Goal: Task Accomplishment & Management: Manage account settings

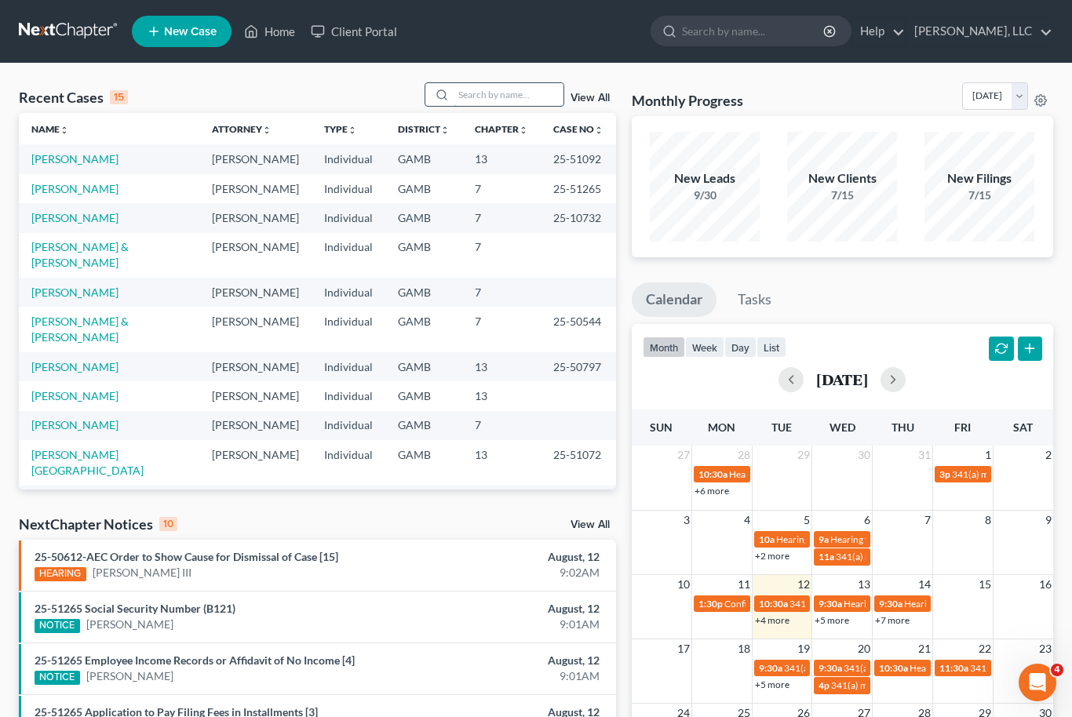
click at [510, 93] on input "search" at bounding box center [509, 94] width 110 height 23
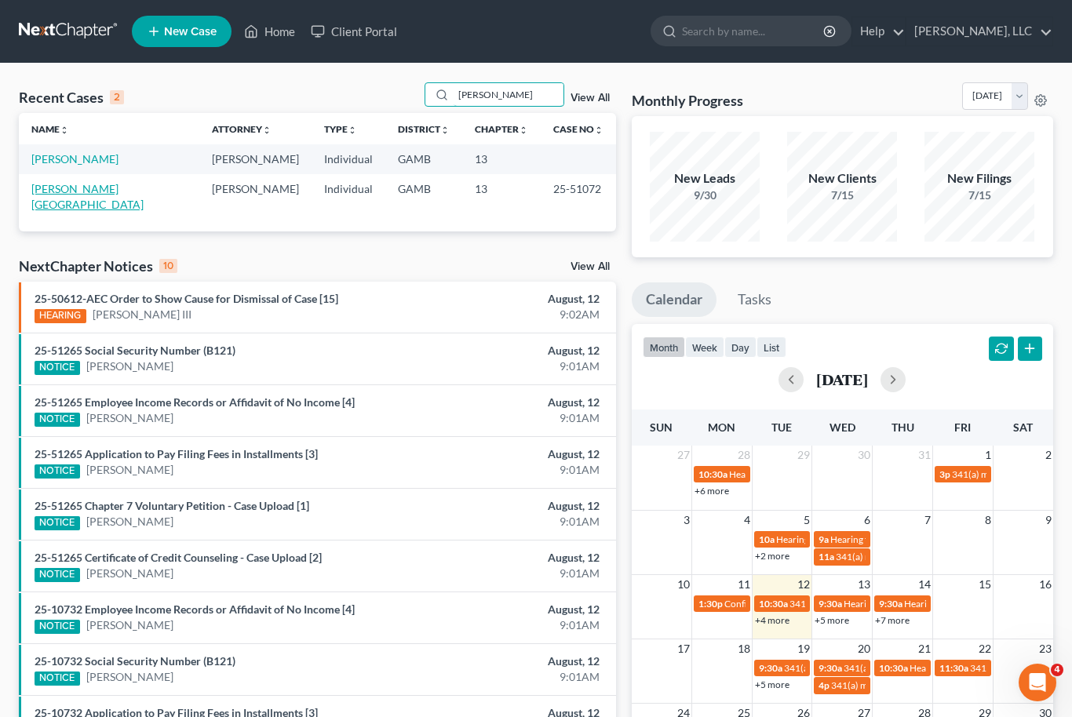
type input "[PERSON_NAME]"
click at [75, 183] on link "[PERSON_NAME][GEOGRAPHIC_DATA]" at bounding box center [87, 196] width 112 height 29
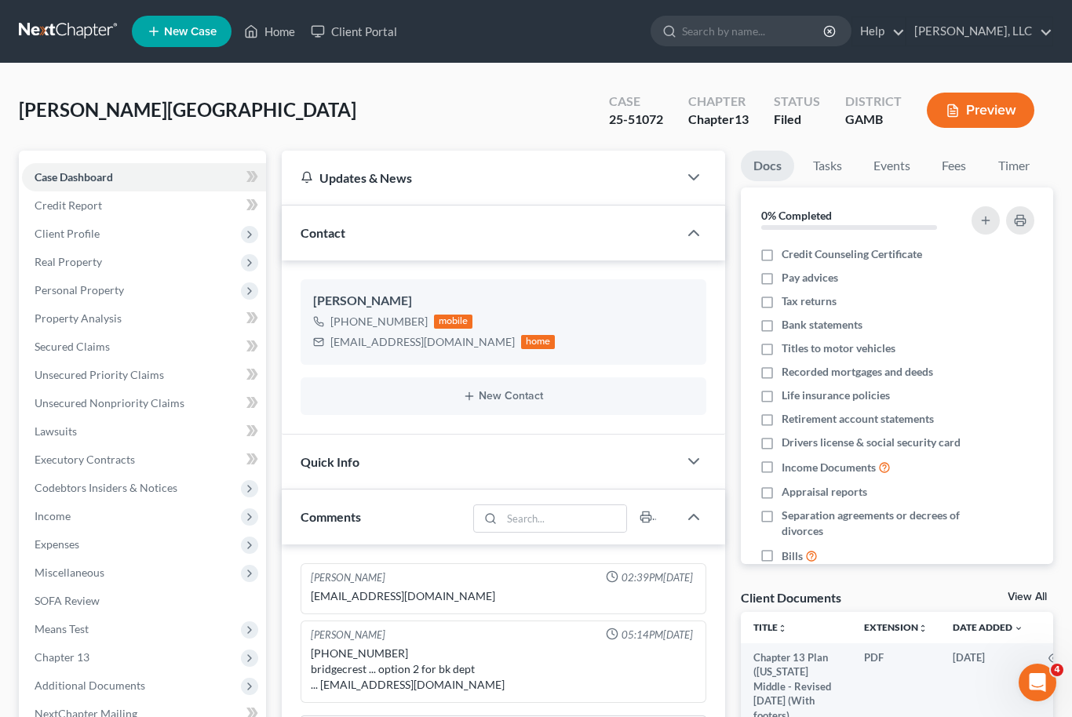
click at [224, 31] on link "New Case" at bounding box center [182, 31] width 100 height 31
select select "18"
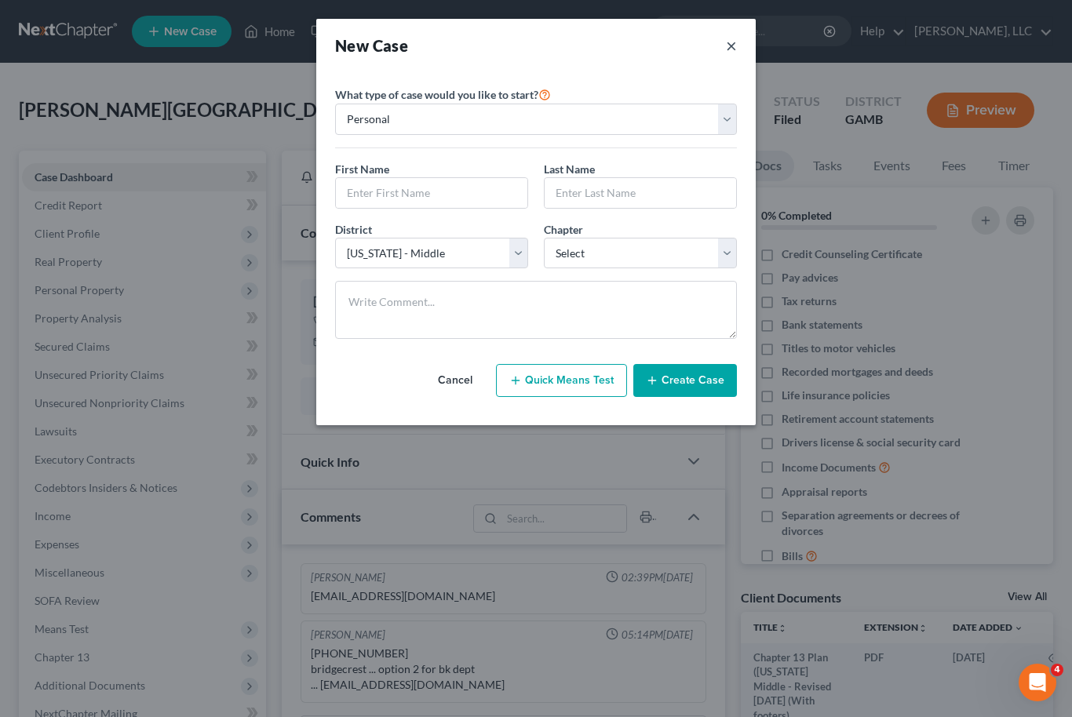
click at [727, 38] on button "×" at bounding box center [731, 46] width 11 height 22
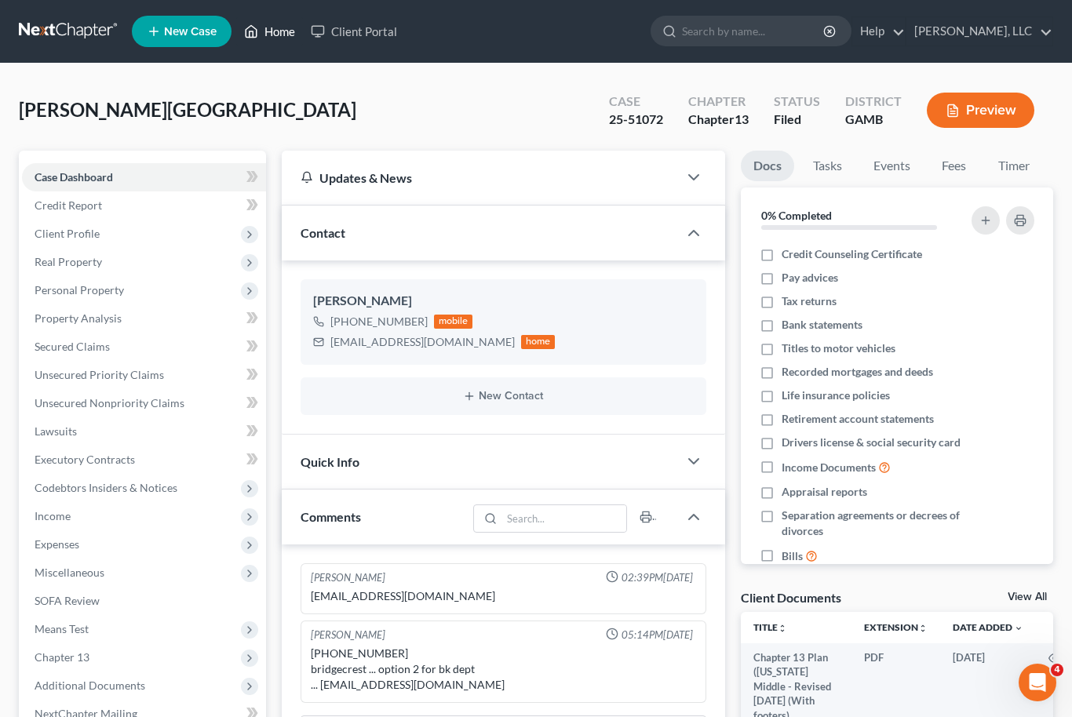
click at [273, 32] on link "Home" at bounding box center [269, 31] width 67 height 28
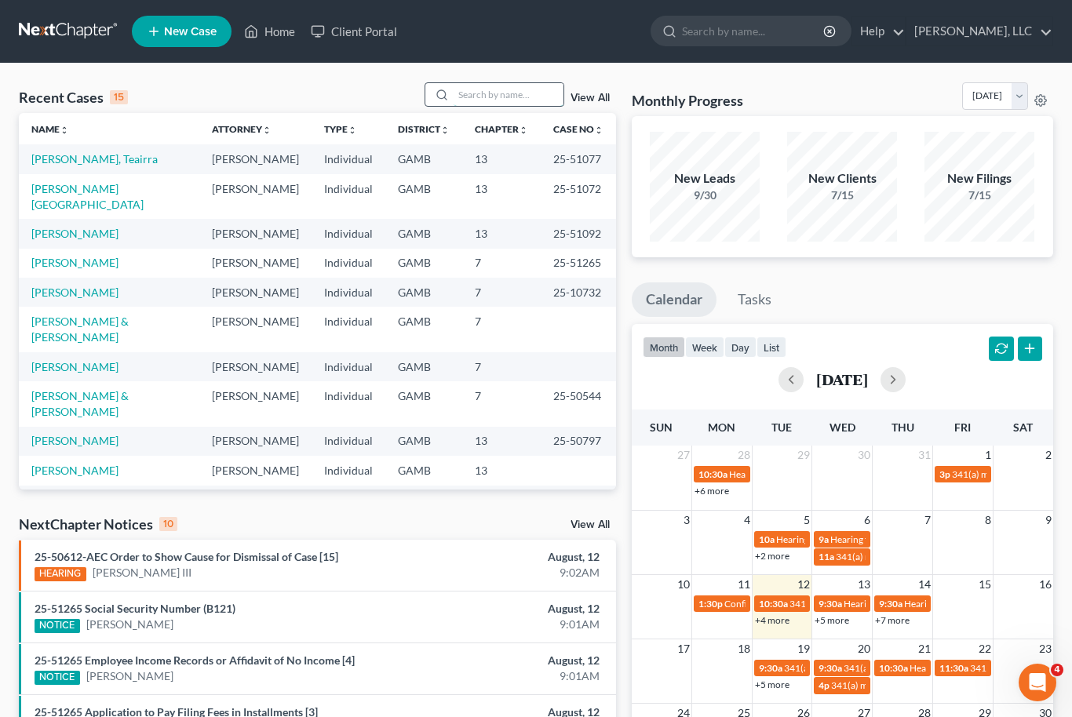
click at [502, 101] on input "search" at bounding box center [509, 94] width 110 height 23
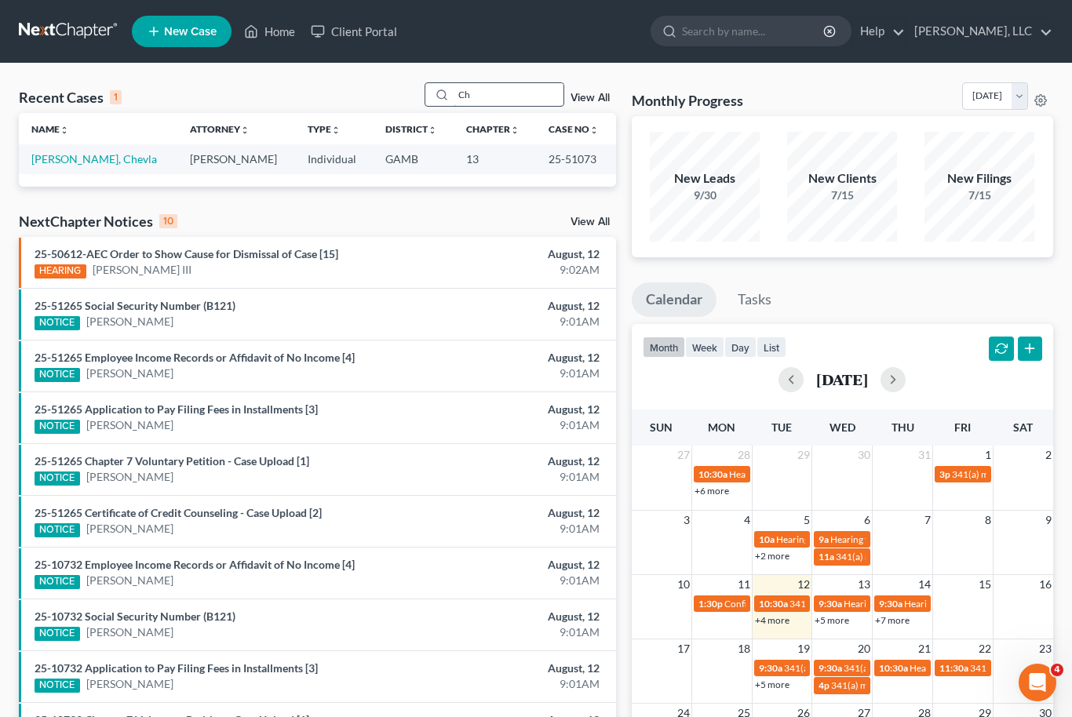
type input "C"
type input "T"
type input "F"
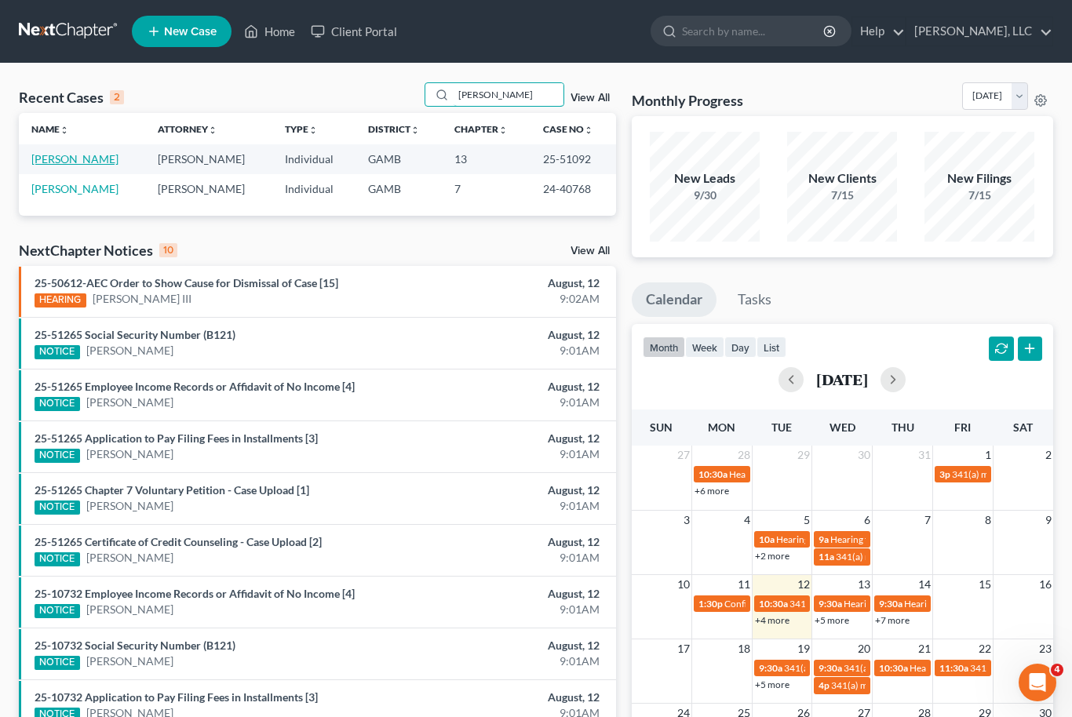
type input "[PERSON_NAME]"
click at [93, 156] on link "[PERSON_NAME]" at bounding box center [74, 158] width 87 height 13
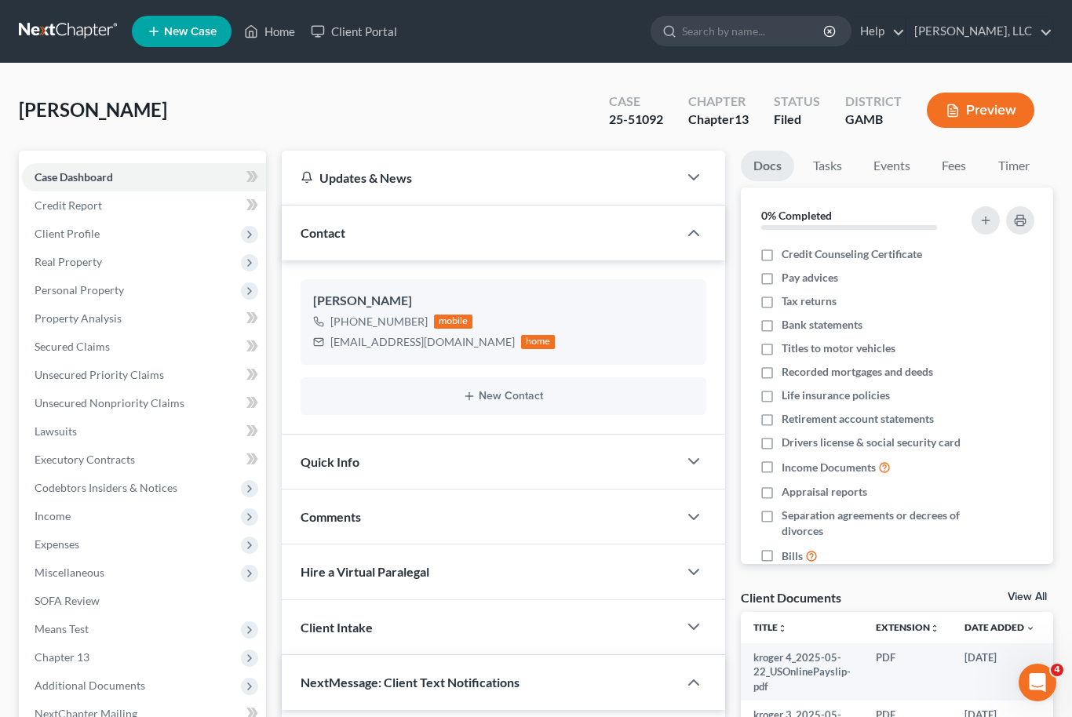
click at [1035, 595] on link "View All" at bounding box center [1027, 597] width 39 height 11
select select "12"
select select "6"
select select "22"
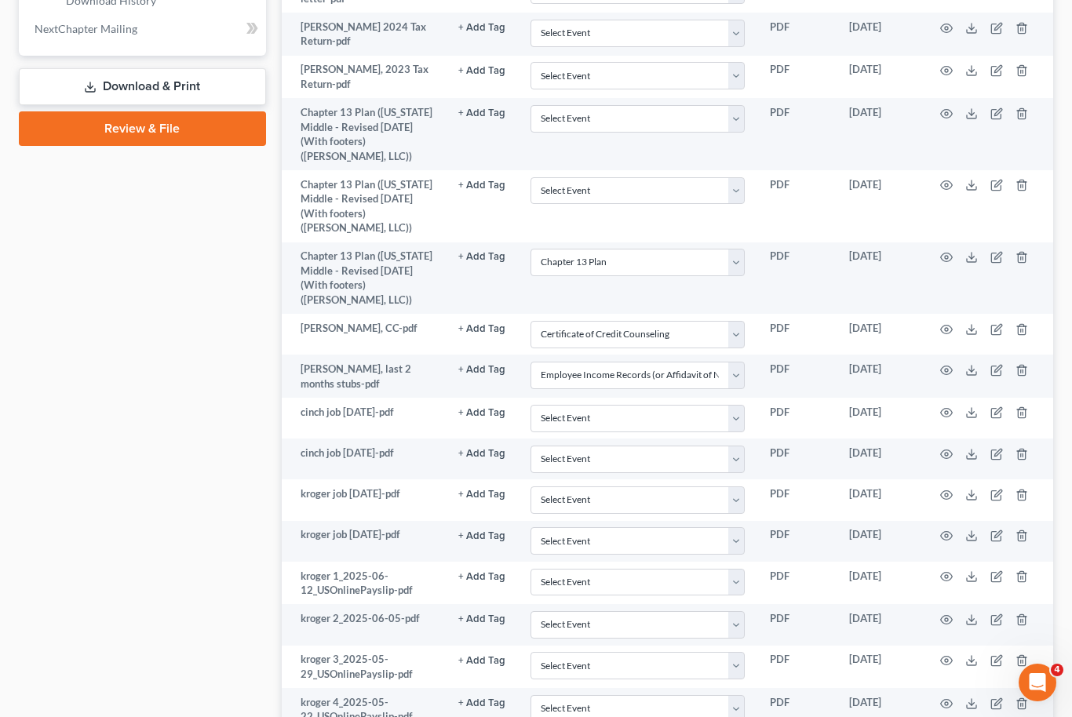
scroll to position [826, 0]
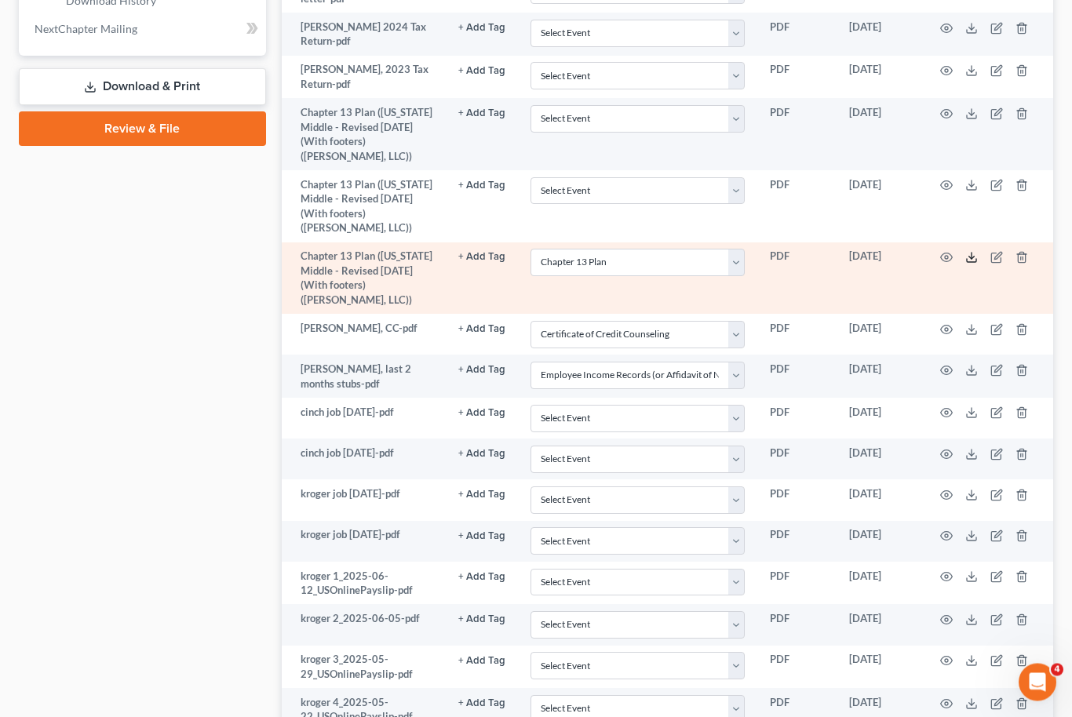
click at [972, 252] on icon at bounding box center [971, 258] width 13 height 13
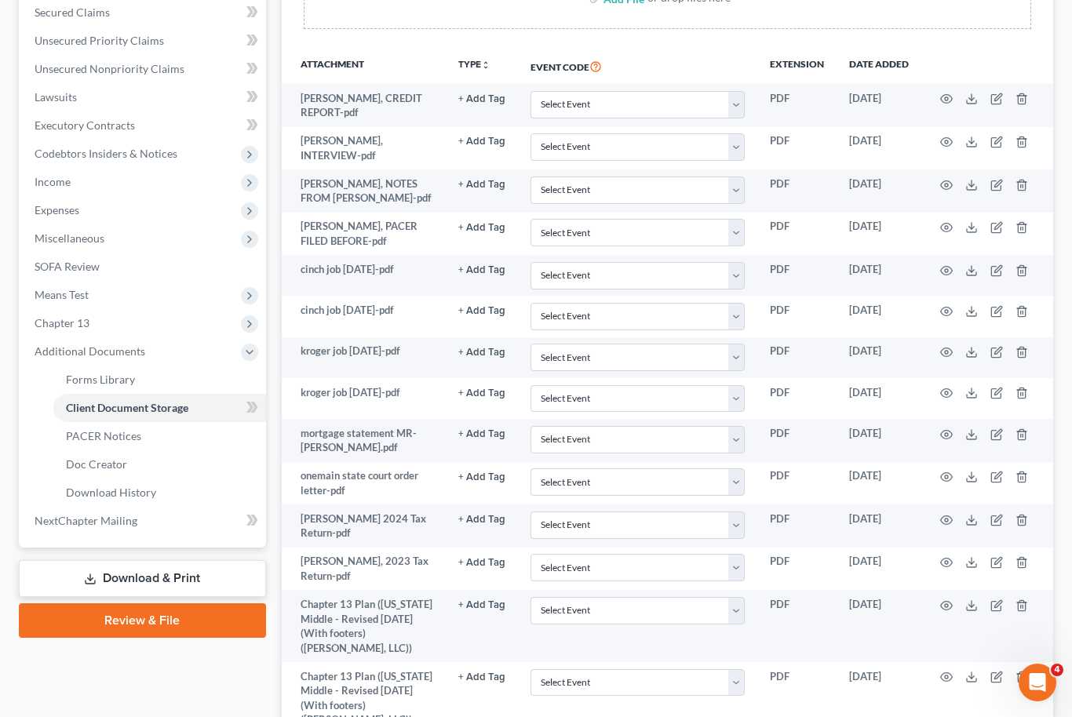
scroll to position [332, 0]
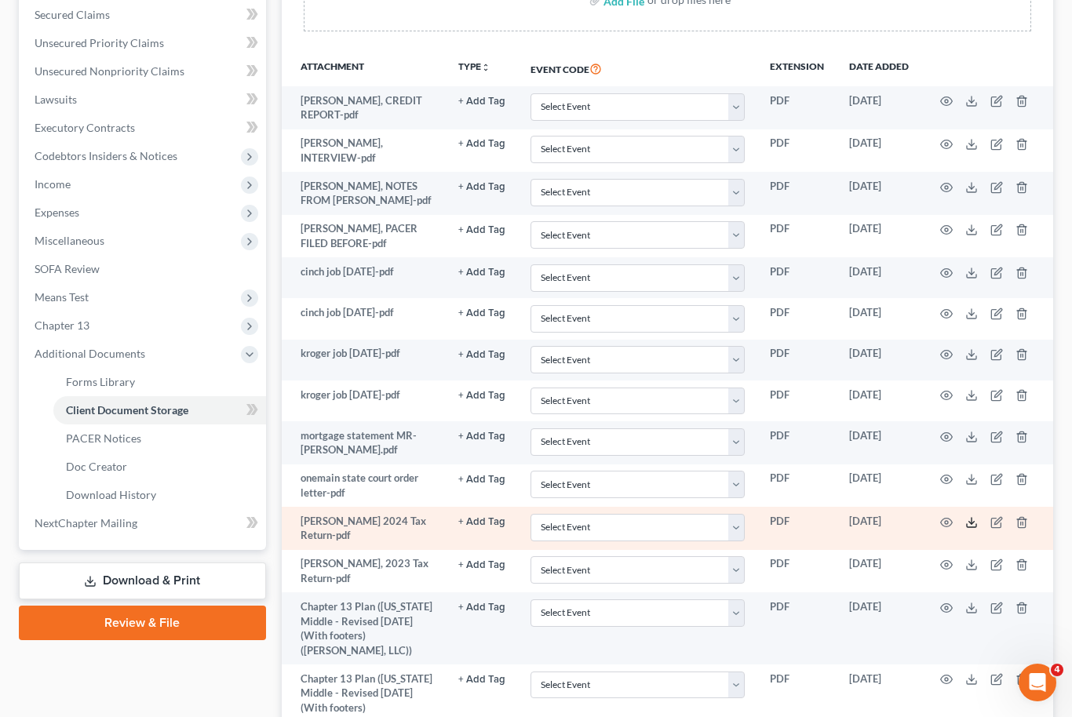
click at [972, 518] on line at bounding box center [972, 521] width 0 height 6
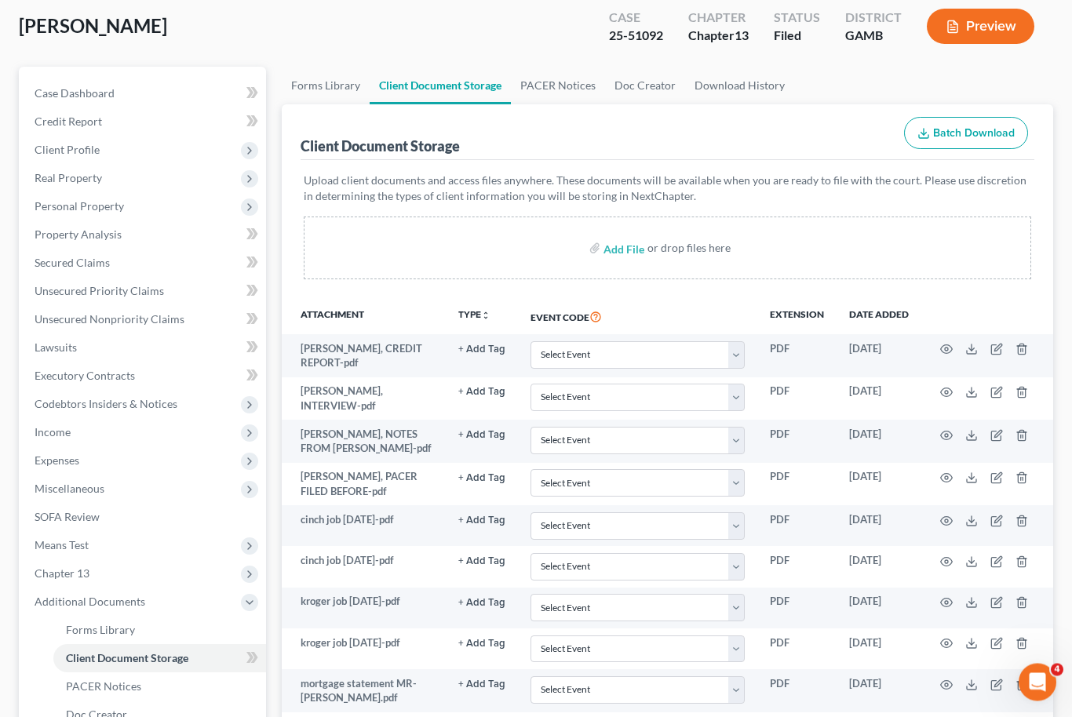
scroll to position [0, 0]
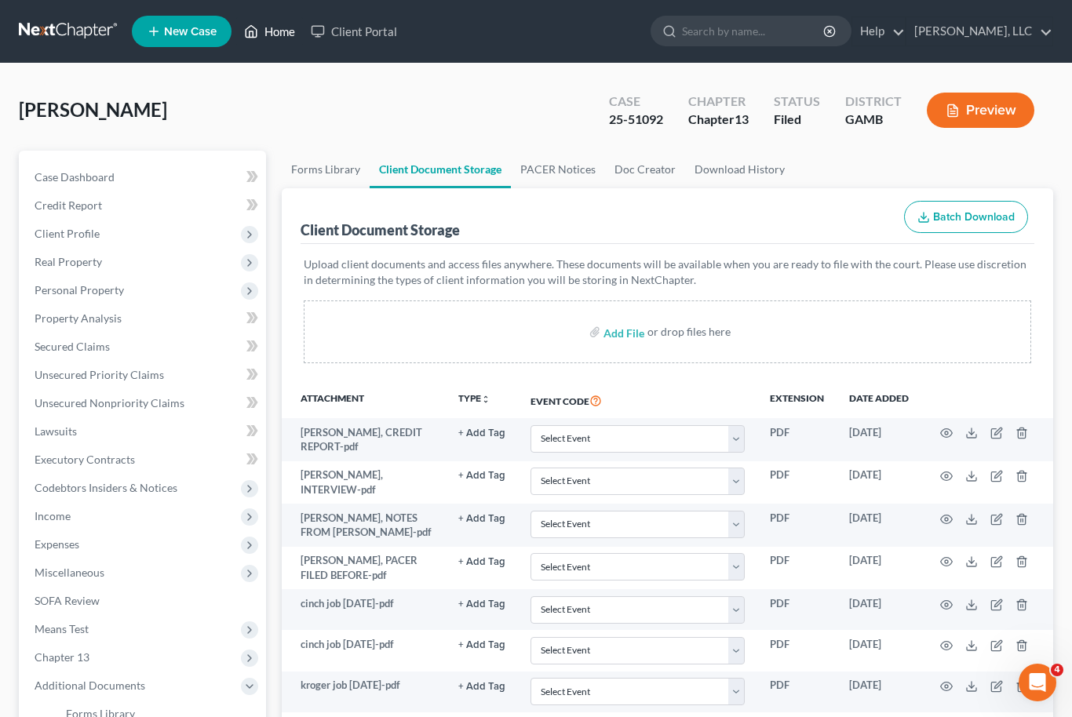
click at [288, 27] on link "Home" at bounding box center [269, 31] width 67 height 28
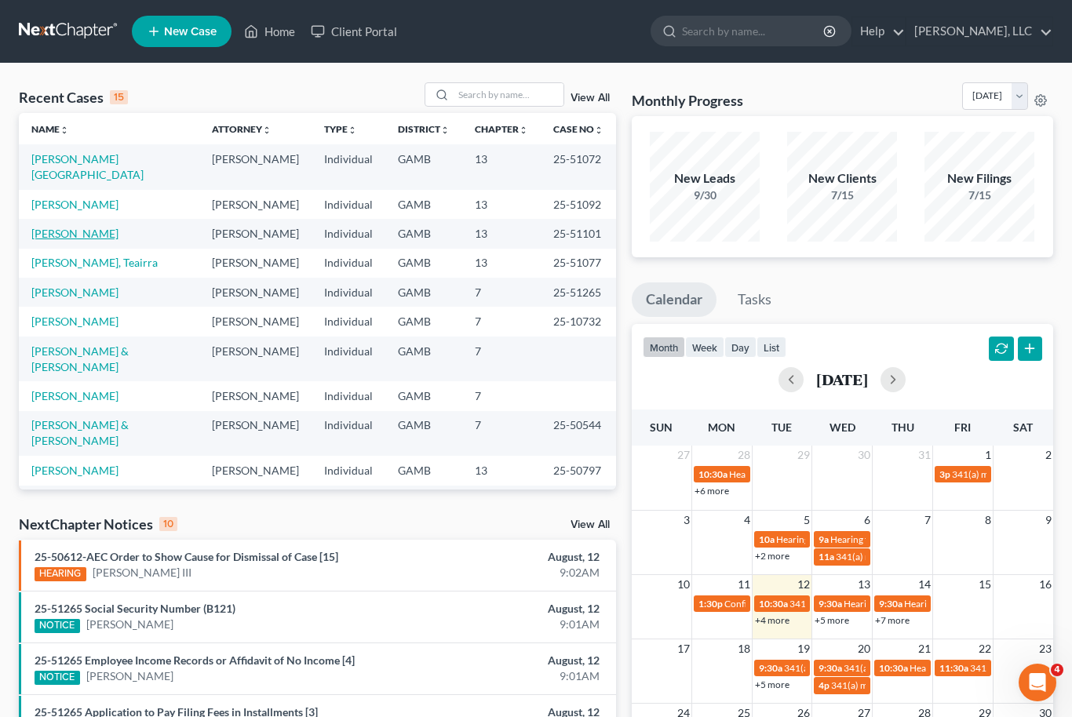
click at [79, 227] on link "[PERSON_NAME]" at bounding box center [74, 233] width 87 height 13
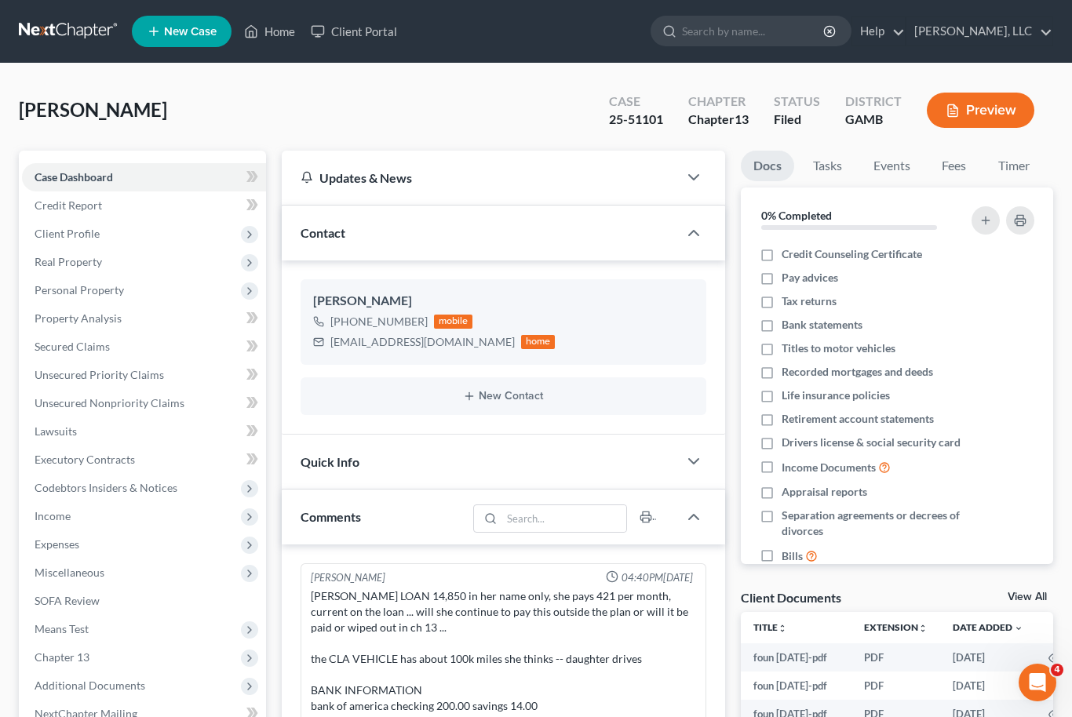
scroll to position [251, 0]
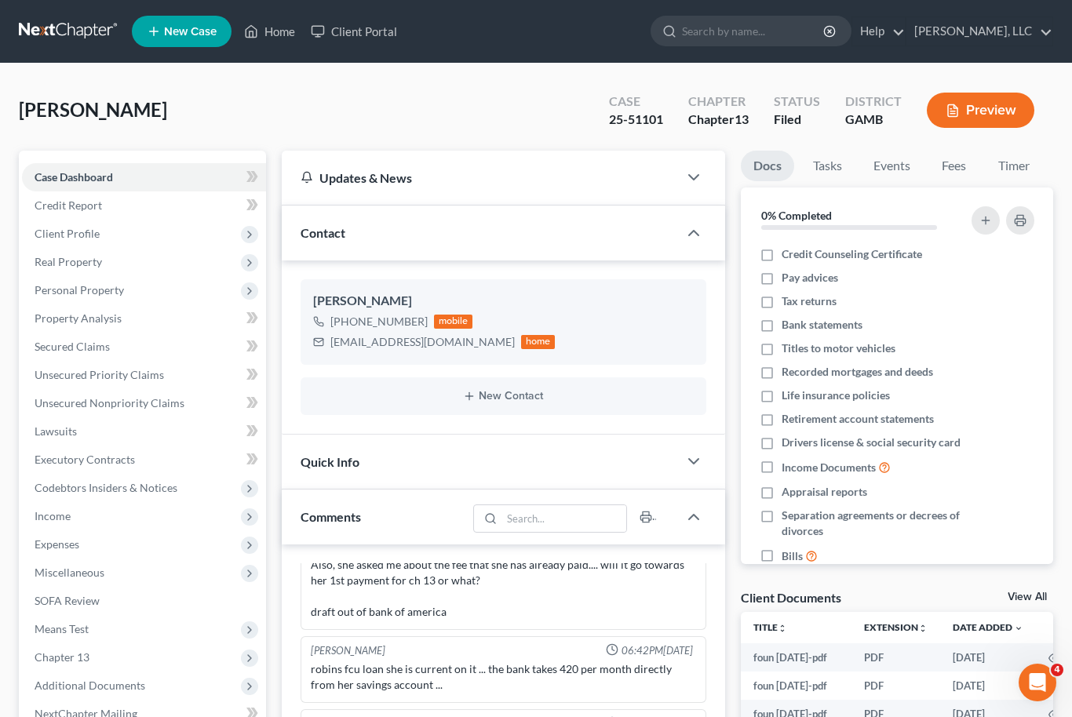
click at [1032, 592] on link "View All" at bounding box center [1027, 597] width 39 height 11
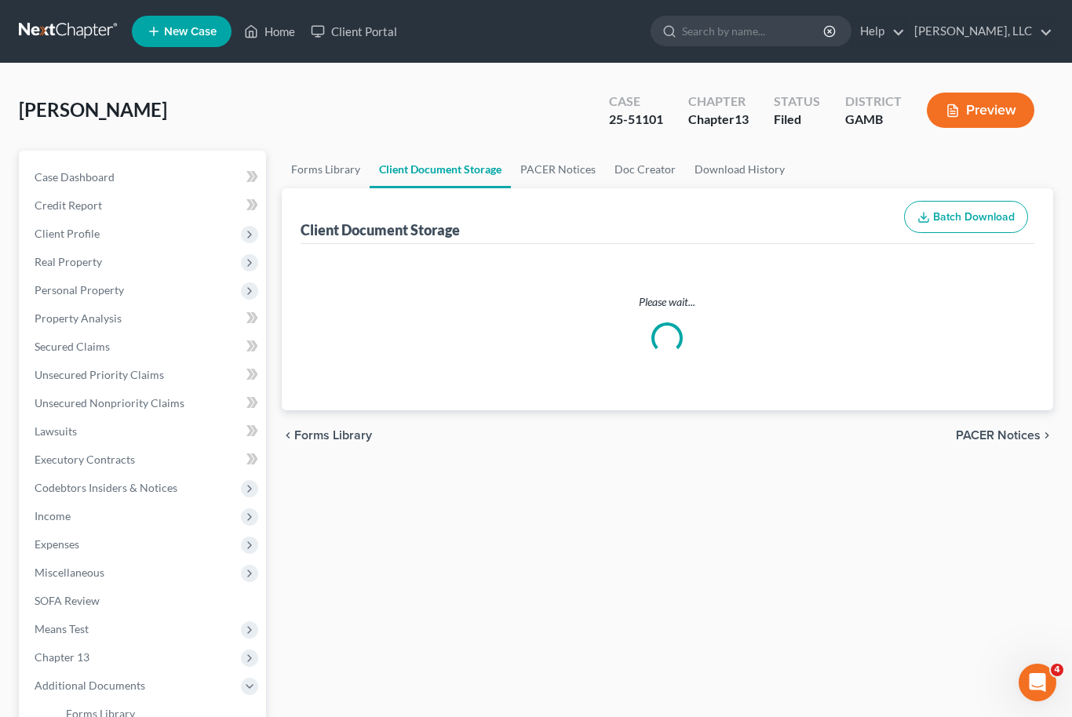
select select "12"
select select "6"
select select "22"
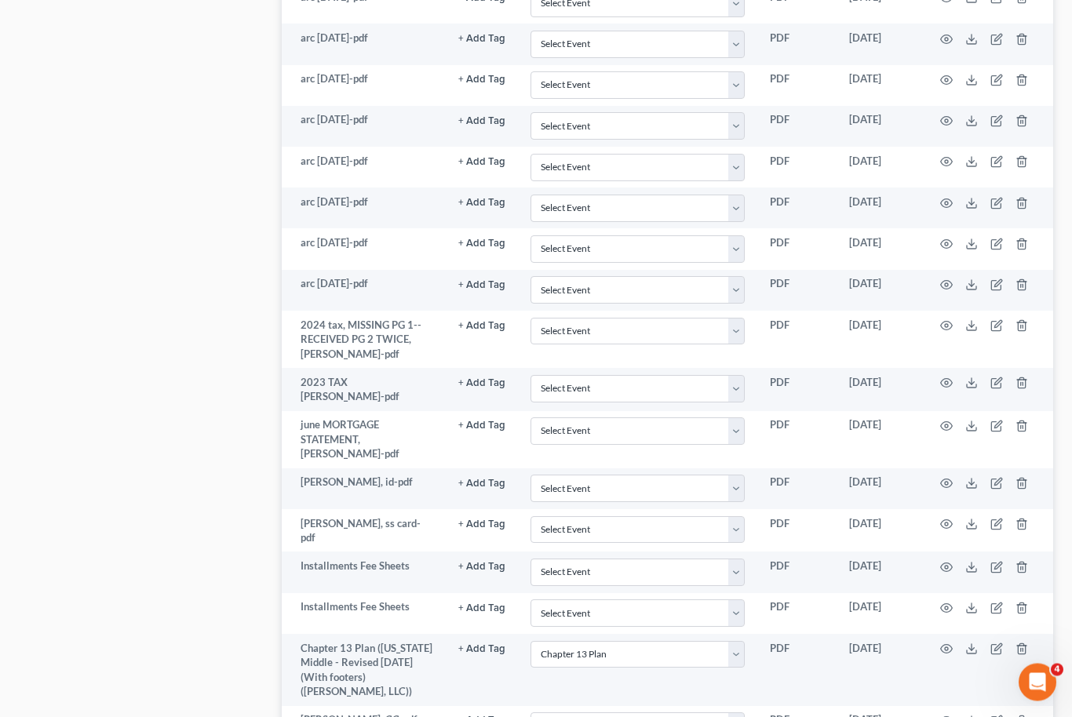
scroll to position [1059, 0]
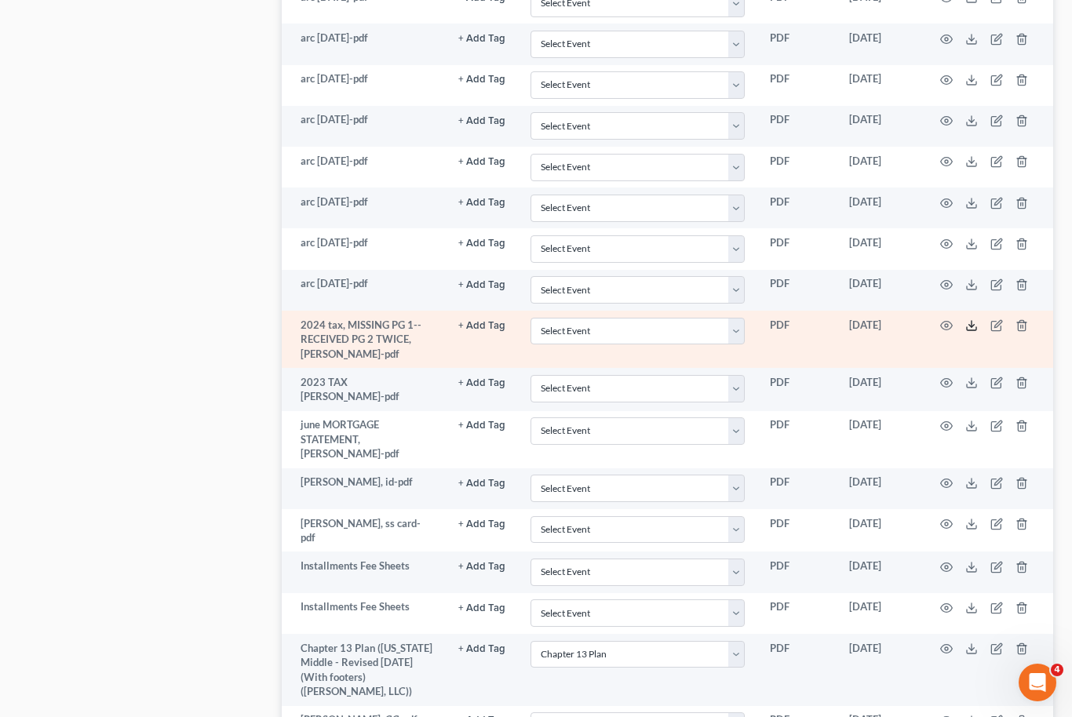
click at [968, 327] on icon at bounding box center [971, 328] width 9 height 3
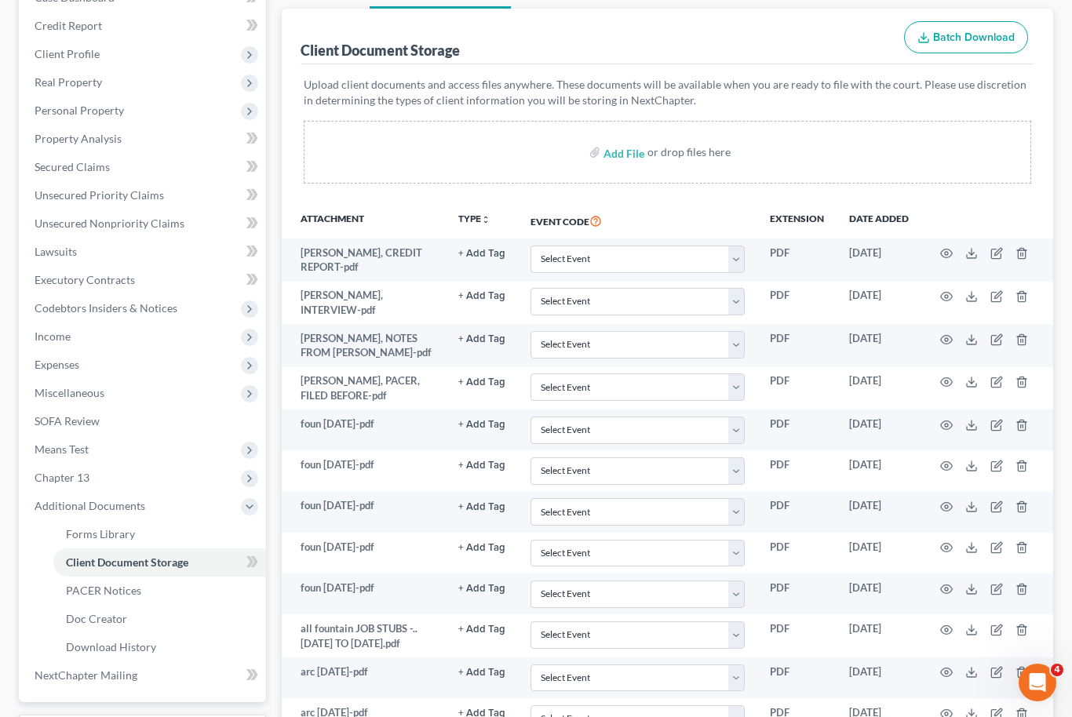
scroll to position [177, 0]
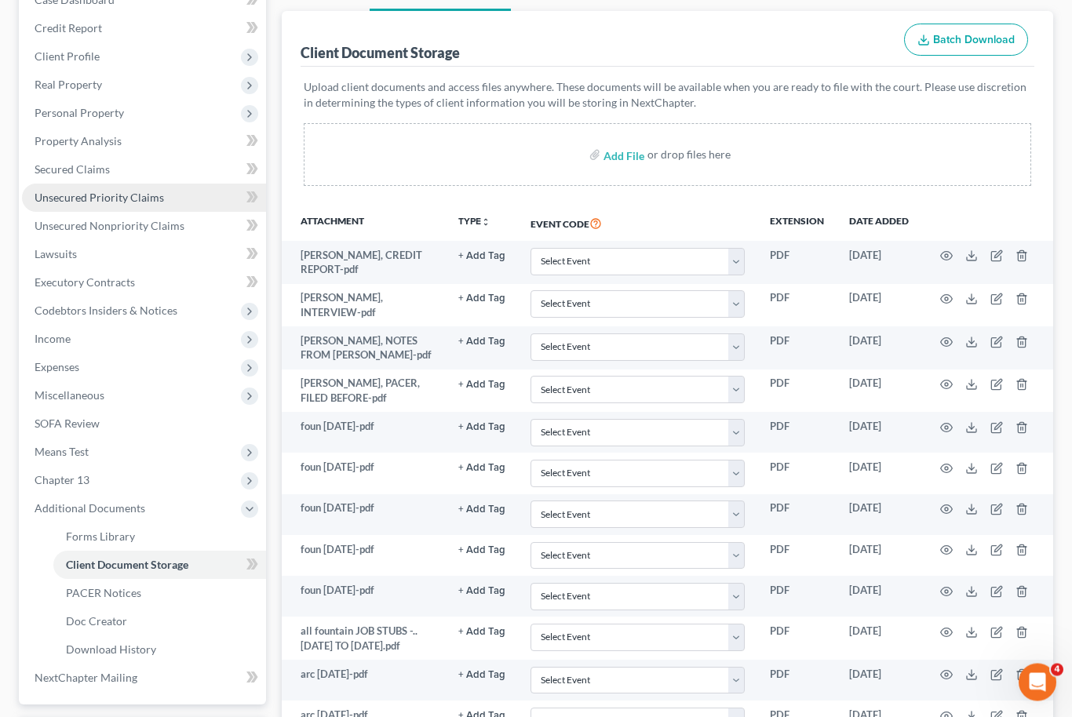
click at [129, 202] on span "Unsecured Priority Claims" at bounding box center [99, 197] width 129 height 13
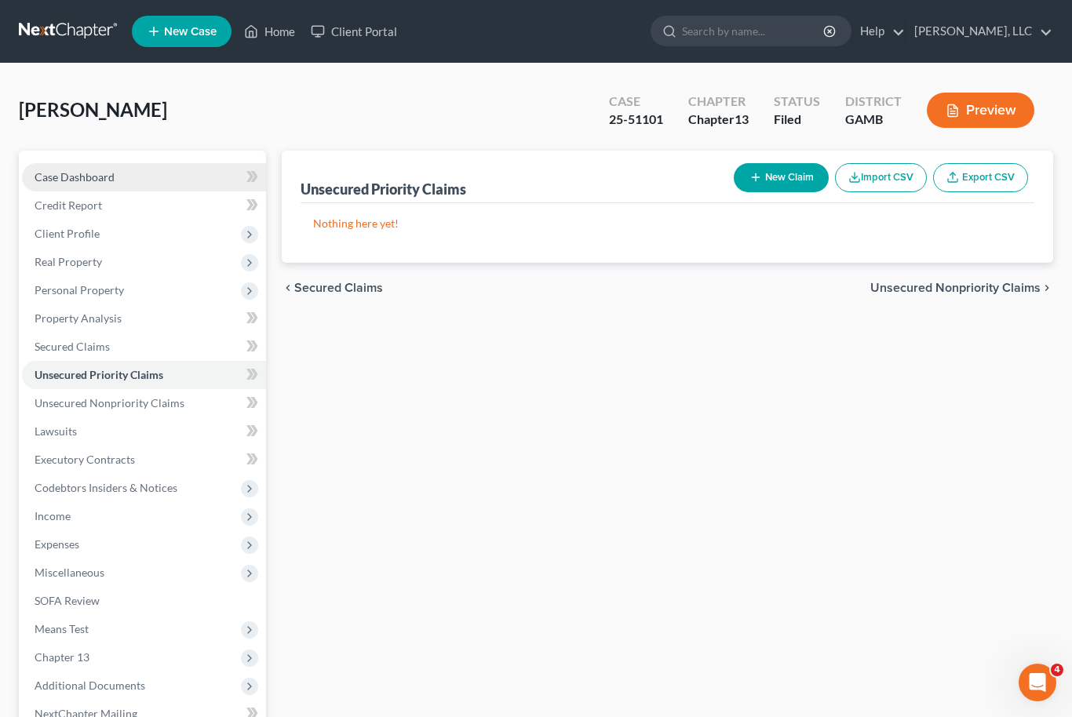
click at [121, 185] on link "Case Dashboard" at bounding box center [144, 177] width 244 height 28
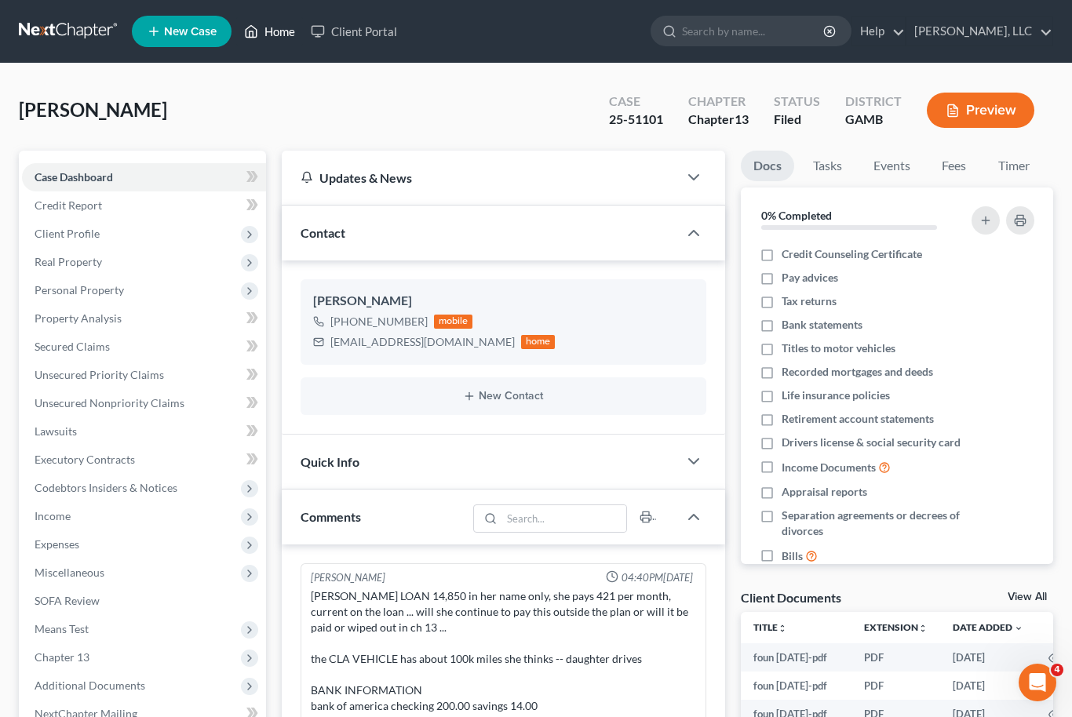
click at [286, 34] on link "Home" at bounding box center [269, 31] width 67 height 28
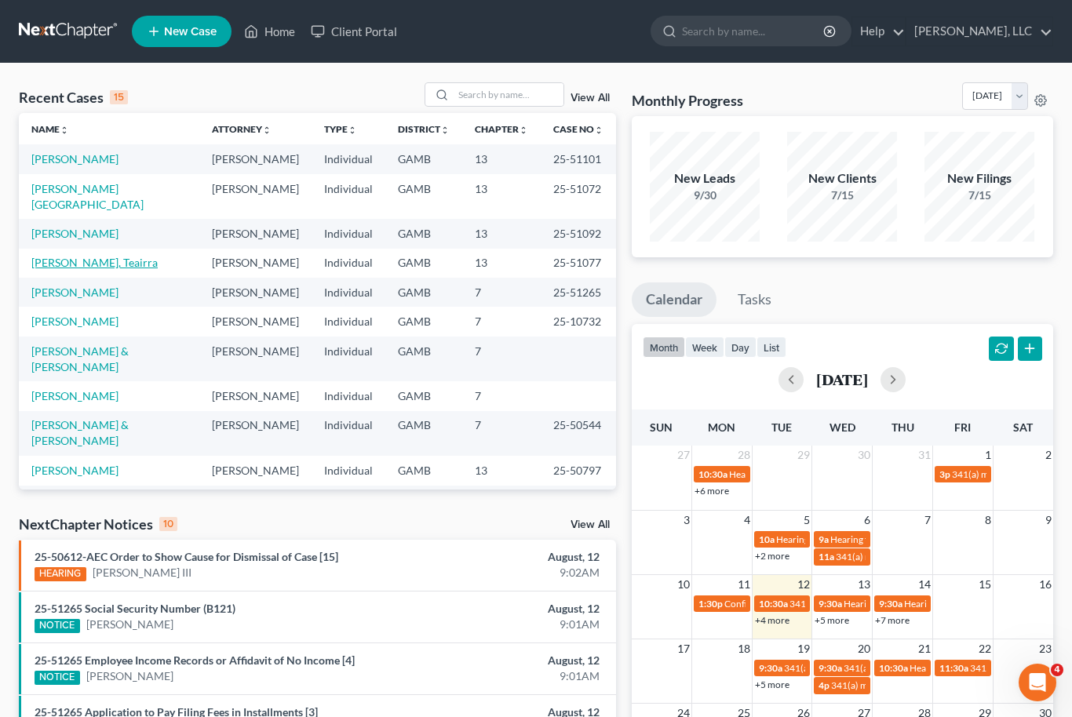
click at [78, 256] on link "[PERSON_NAME], Teairra" at bounding box center [94, 262] width 126 height 13
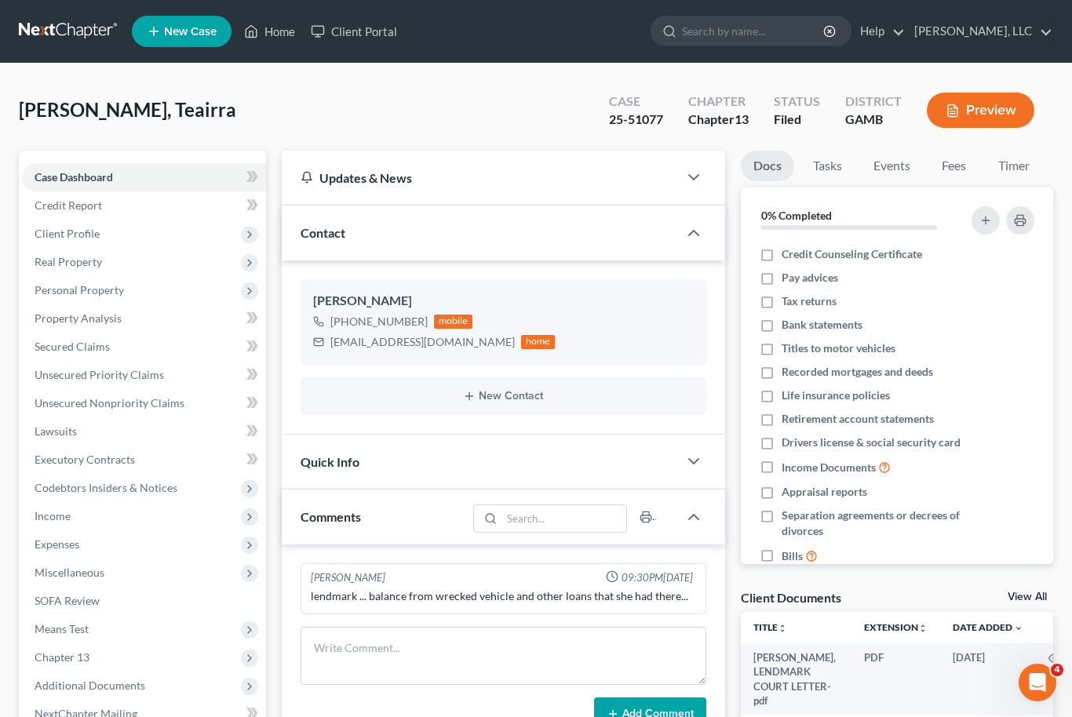
click at [1037, 592] on link "View All" at bounding box center [1027, 597] width 39 height 11
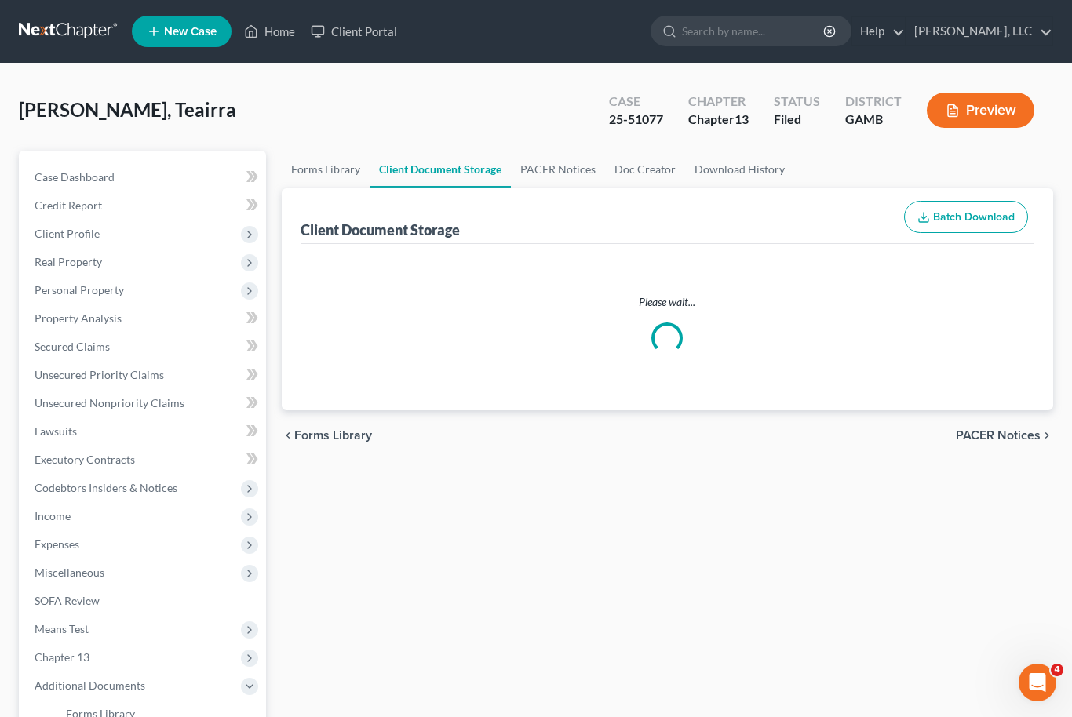
select select "12"
select select "6"
select select "22"
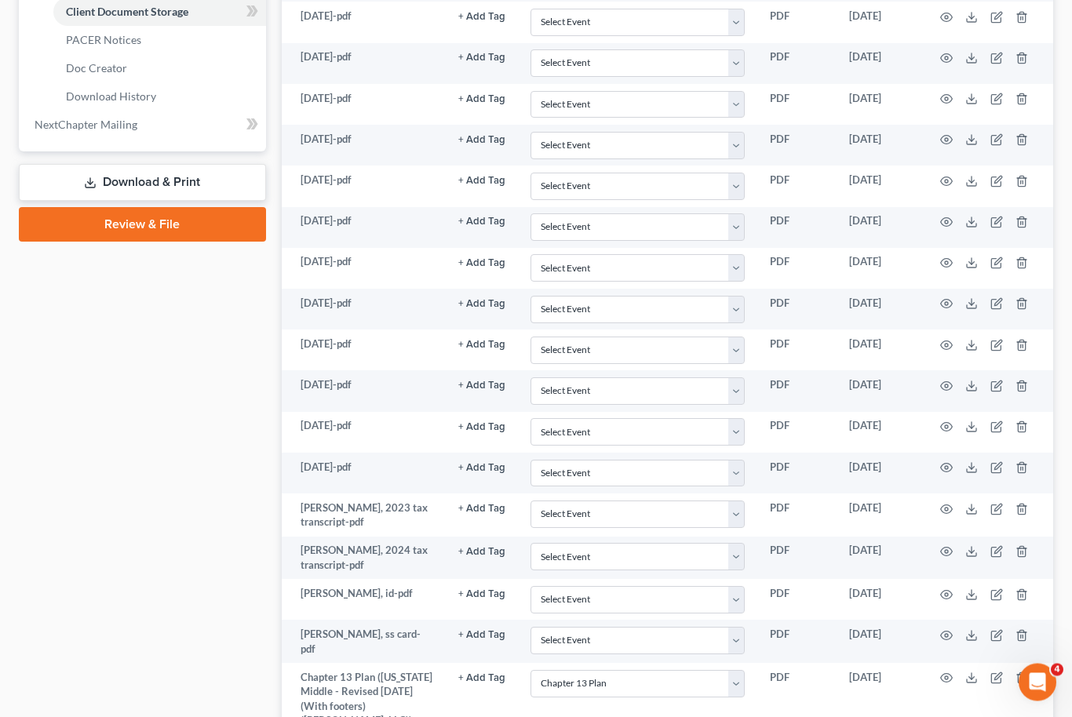
scroll to position [714, 0]
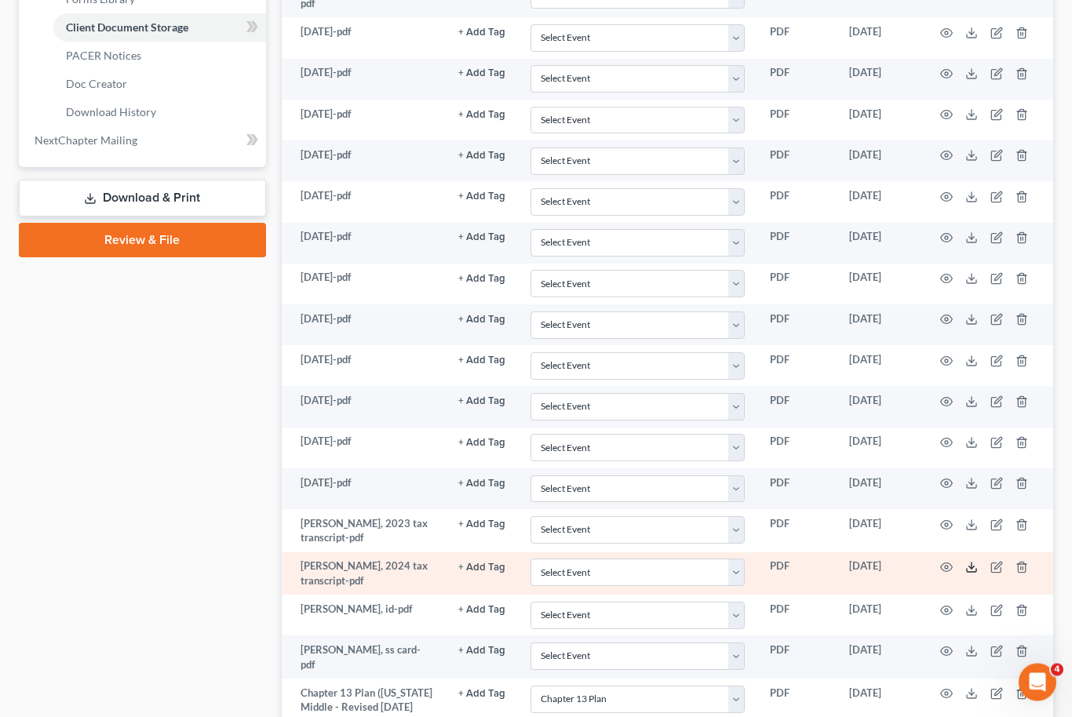
click at [974, 562] on icon at bounding box center [971, 568] width 13 height 13
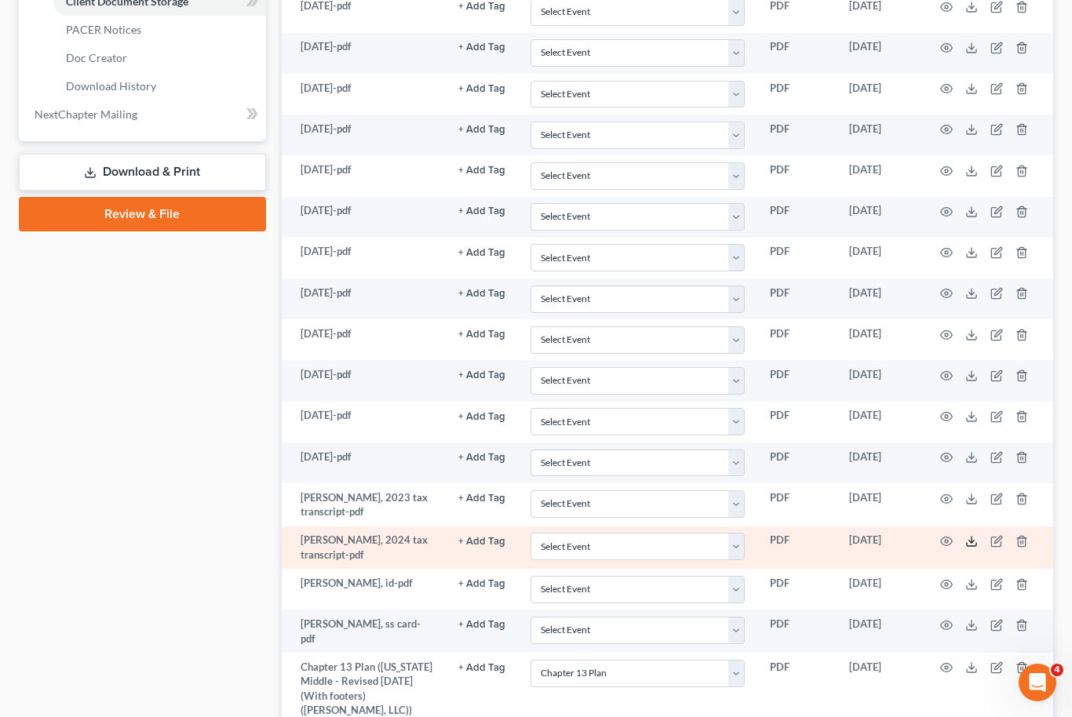
scroll to position [0, 0]
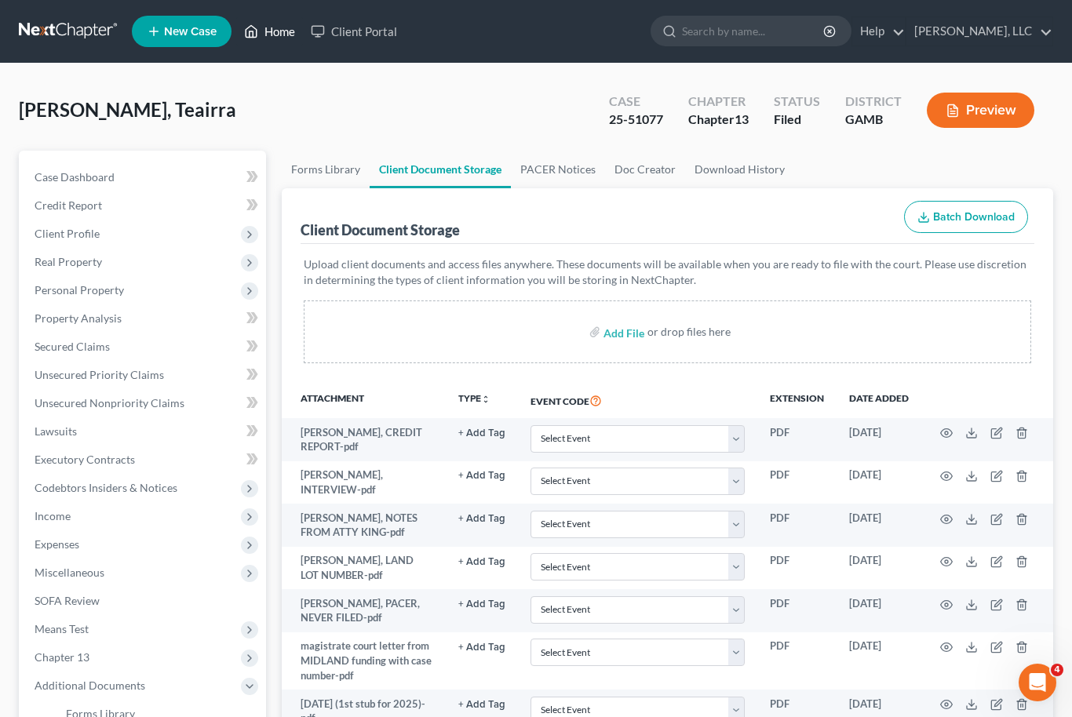
click at [284, 35] on link "Home" at bounding box center [269, 31] width 67 height 28
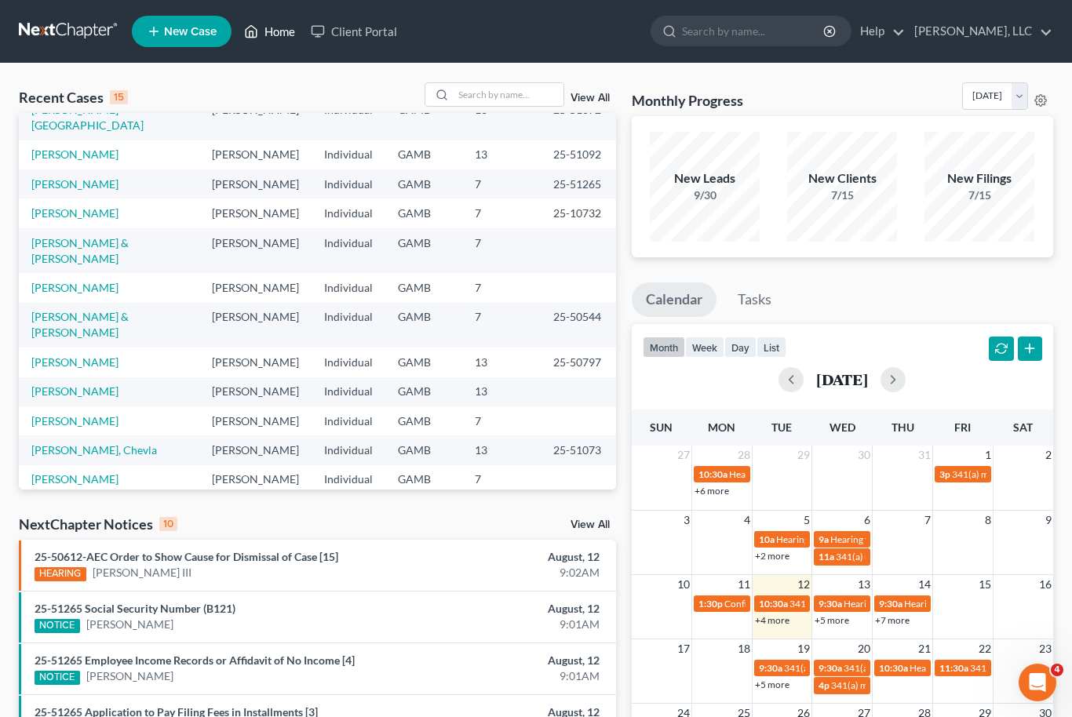
scroll to position [108, 0]
click at [100, 444] on link "[PERSON_NAME], Chevla" at bounding box center [94, 450] width 126 height 13
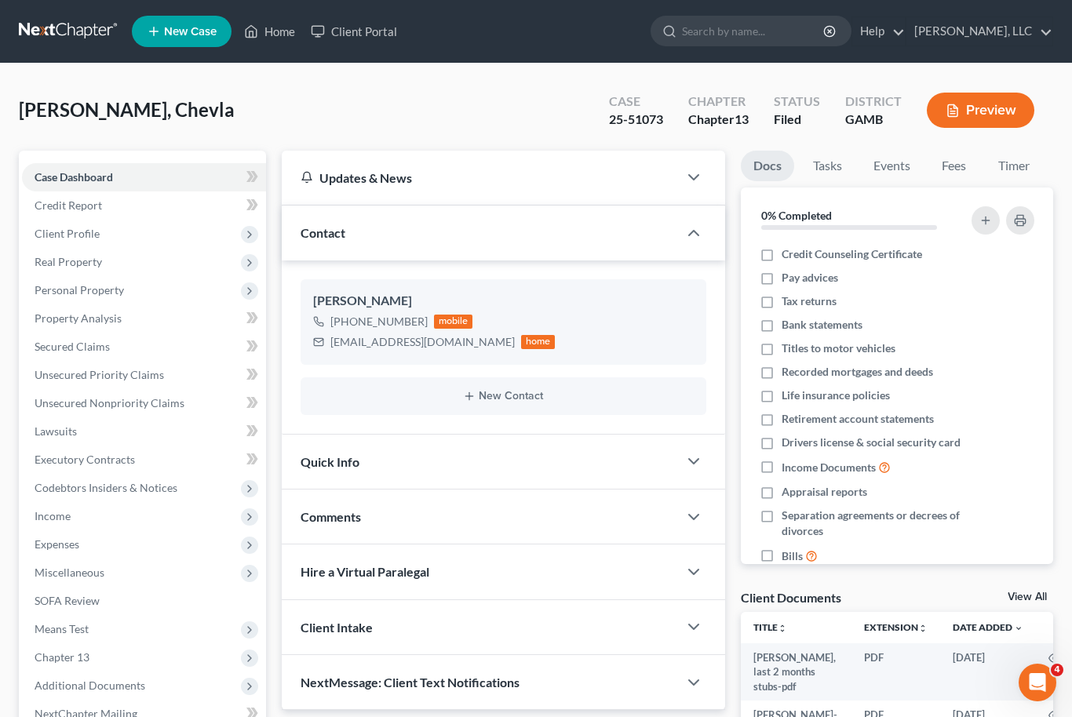
click at [1052, 592] on div "View All" at bounding box center [1031, 599] width 46 height 14
click at [1035, 592] on link "View All" at bounding box center [1027, 597] width 39 height 11
select select "12"
select select "6"
select select "22"
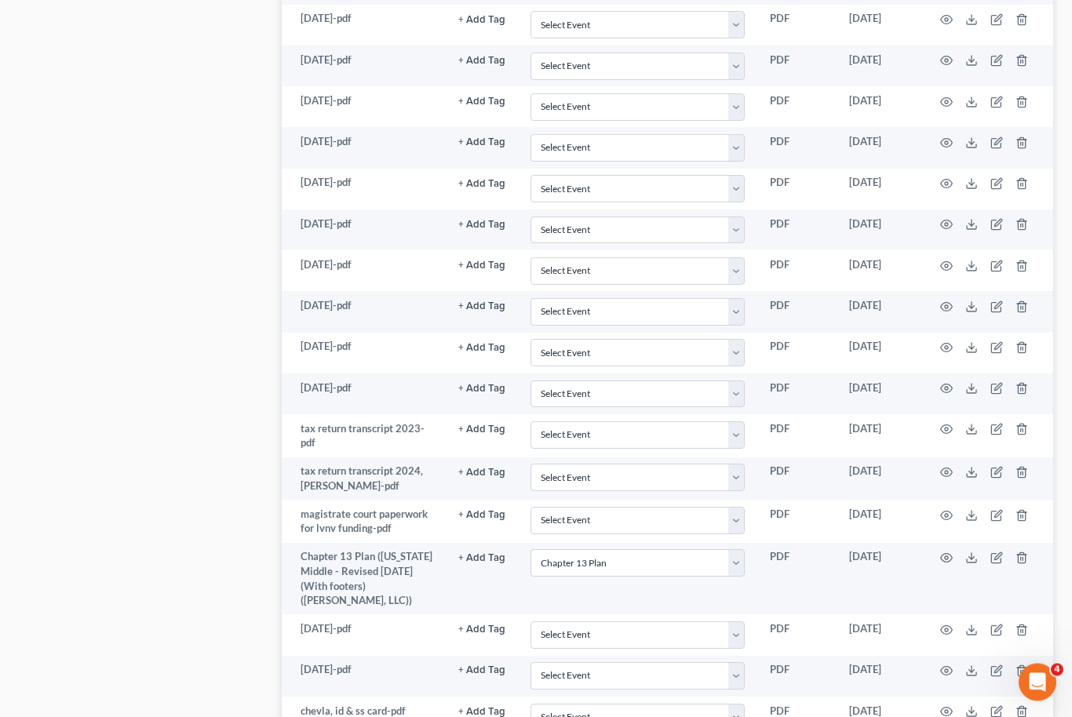
scroll to position [1048, 0]
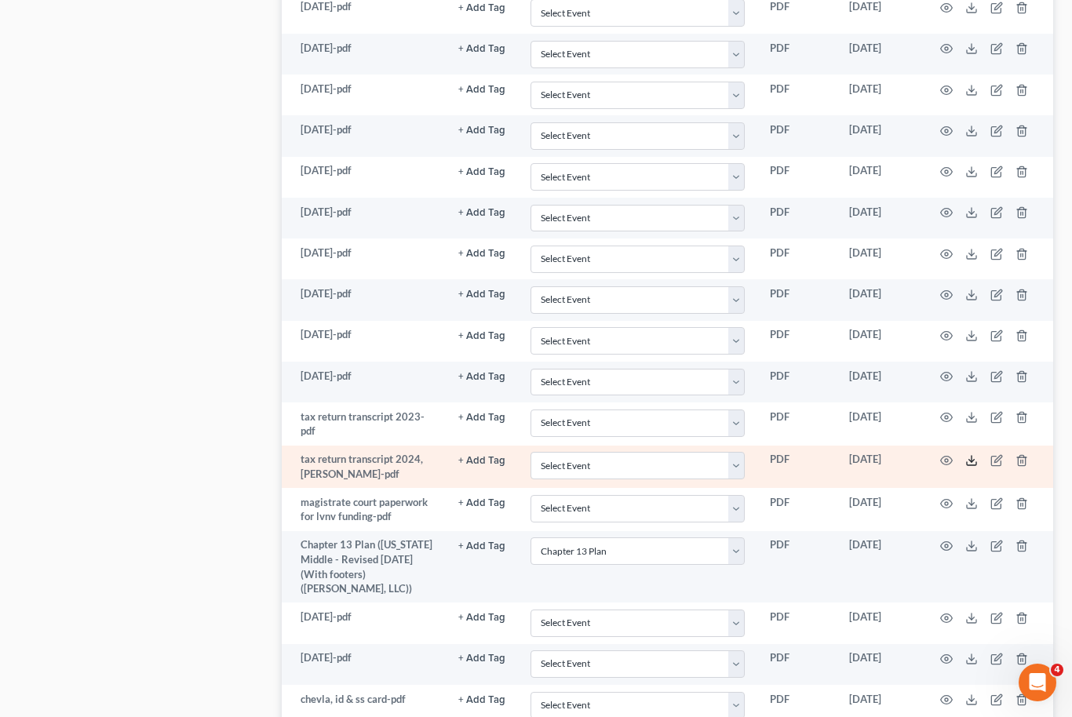
click at [968, 458] on icon at bounding box center [971, 460] width 13 height 13
